Goal: Browse casually

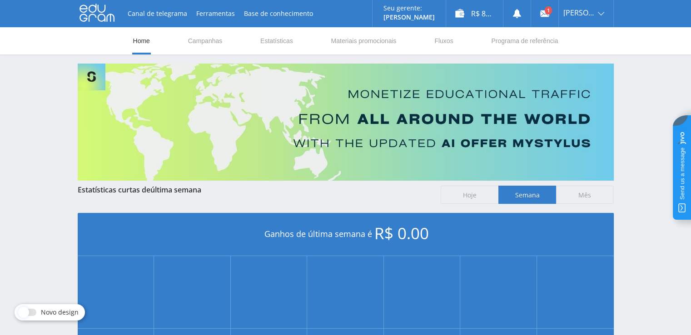
click at [85, 23] on link at bounding box center [96, 14] width 35 height 20
click at [91, 13] on icon at bounding box center [96, 13] width 35 height 18
